Goal: Entertainment & Leisure: Consume media (video, audio)

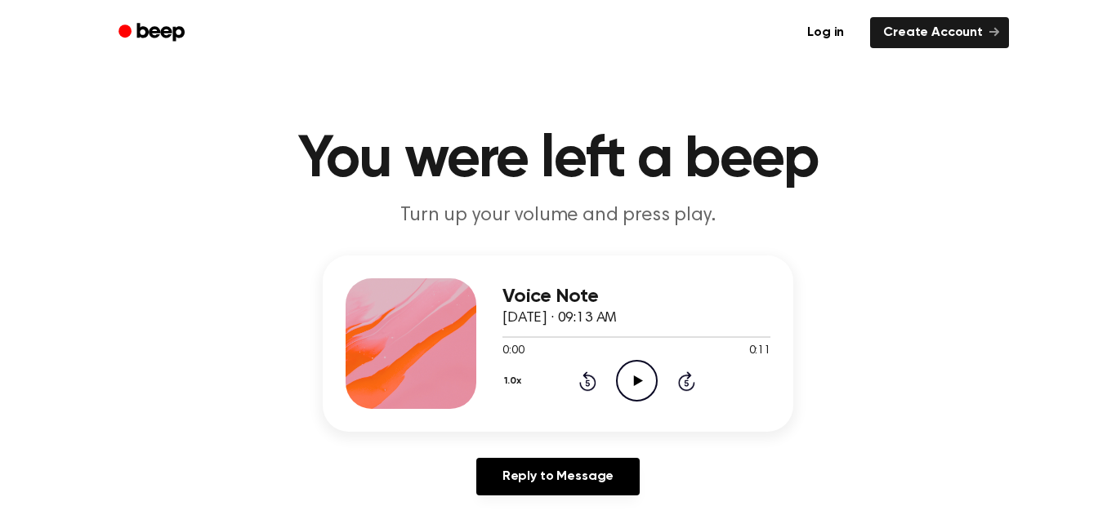
click at [645, 373] on icon "Play Audio" at bounding box center [637, 381] width 42 height 42
click at [631, 389] on icon "Pause Audio" at bounding box center [637, 381] width 42 height 42
click at [517, 206] on p "Turn up your volume and press play." at bounding box center [557, 216] width 627 height 27
click at [646, 372] on icon "Play Audio" at bounding box center [637, 381] width 42 height 42
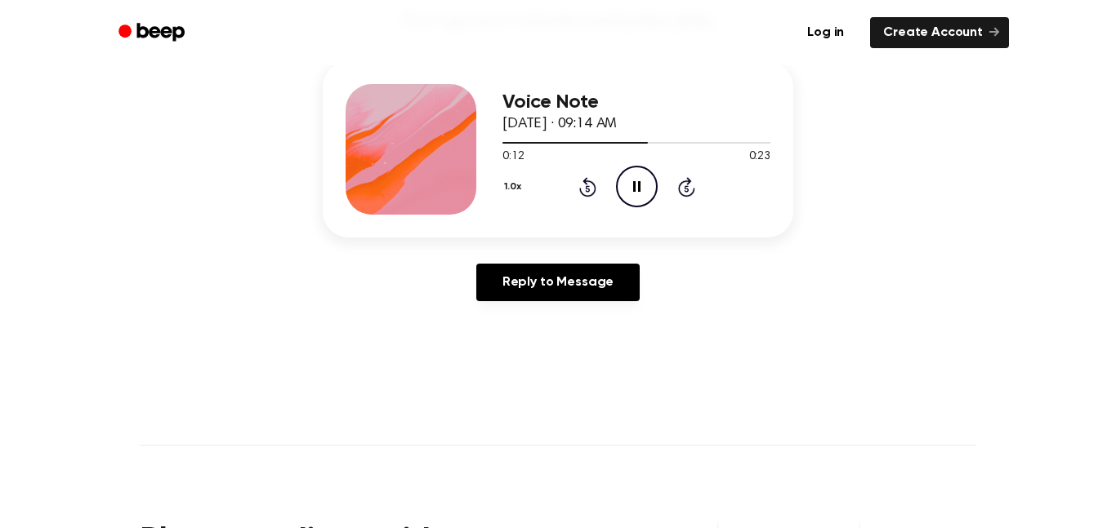
scroll to position [196, 0]
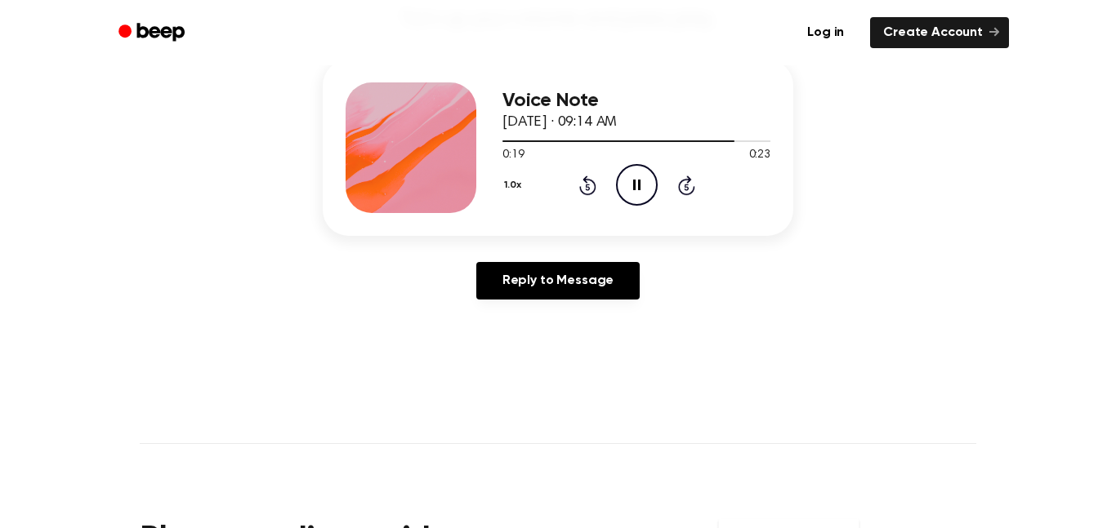
click at [631, 183] on icon "Pause Audio" at bounding box center [637, 185] width 42 height 42
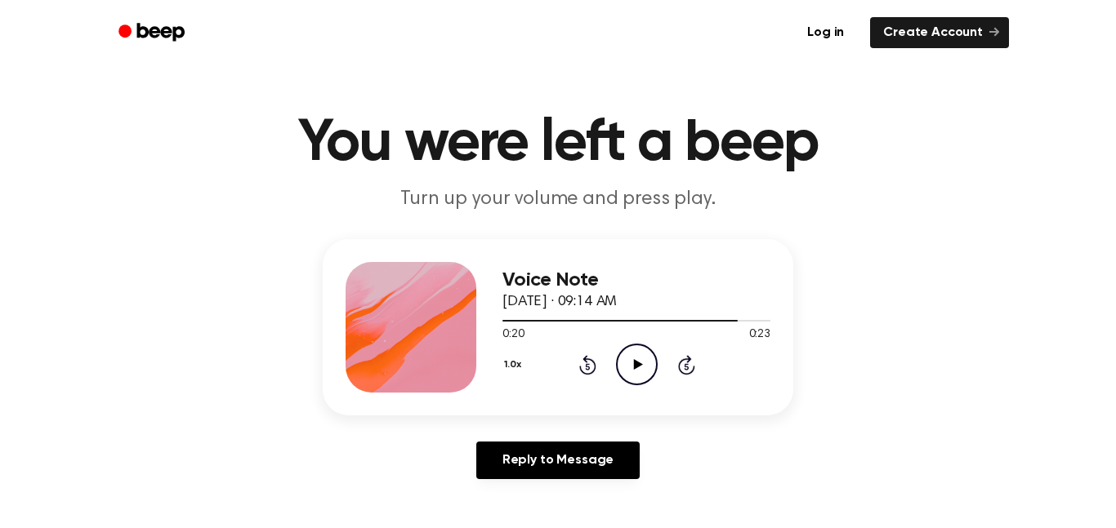
scroll to position [0, 0]
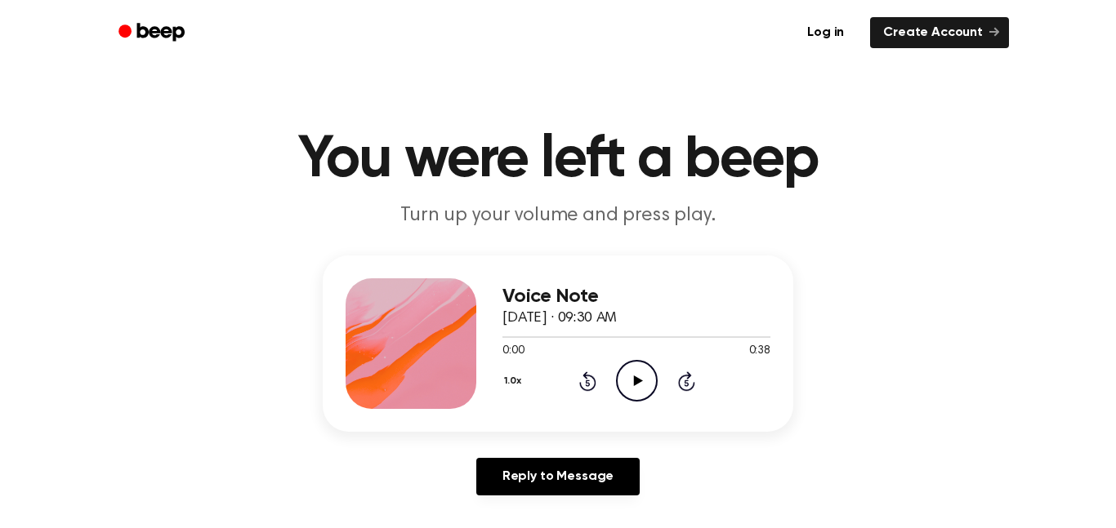
click at [626, 387] on icon "Play Audio" at bounding box center [637, 381] width 42 height 42
click at [626, 387] on icon "Pause Audio" at bounding box center [637, 381] width 42 height 42
